Goal: Task Accomplishment & Management: Complete application form

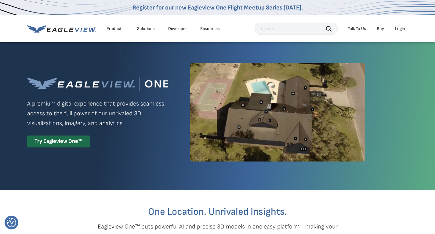
click at [50, 140] on div "Try Eagleview One™" at bounding box center [58, 141] width 63 height 12
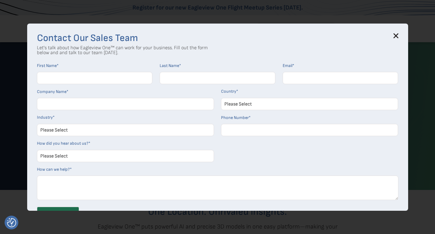
click at [59, 78] on input "First Name *" at bounding box center [95, 78] width 116 height 12
type input "[PERSON_NAME]"
type input "[PERSON_NAME][EMAIL_ADDRESS][PERSON_NAME][DOMAIN_NAME]"
select select "[GEOGRAPHIC_DATA]"
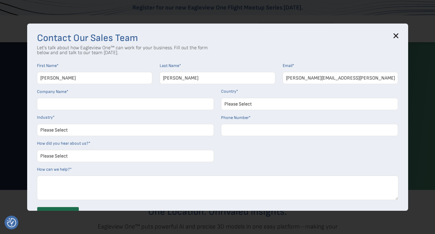
type input "18605589853"
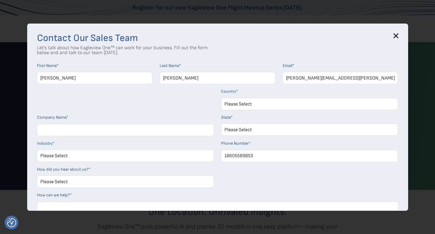
select select "[US_STATE]"
click at [394, 35] on h3 "Contact Our Sales Team" at bounding box center [218, 38] width 362 height 10
click at [398, 36] on icon at bounding box center [396, 35] width 5 height 5
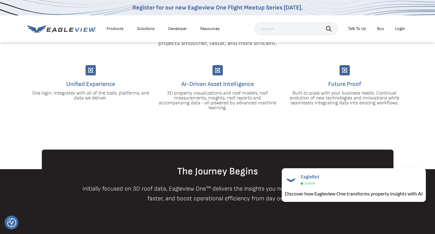
scroll to position [153, 0]
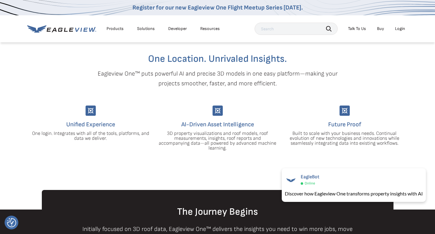
click at [209, 163] on section "One Location. Unrivaled Insights. Eagleview One™ puts powerful AI and precise 3…" at bounding box center [217, 113] width 435 height 153
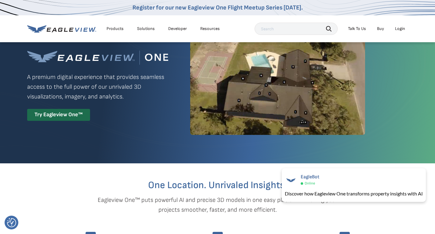
scroll to position [0, 0]
